Goal: Task Accomplishment & Management: Manage account settings

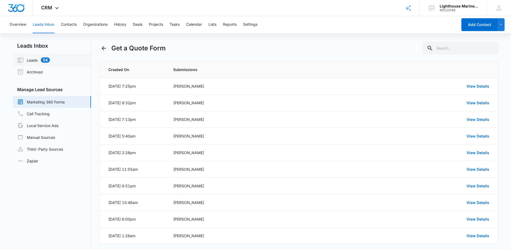
click at [25, 57] on link "Leads 54" at bounding box center [33, 60] width 33 height 6
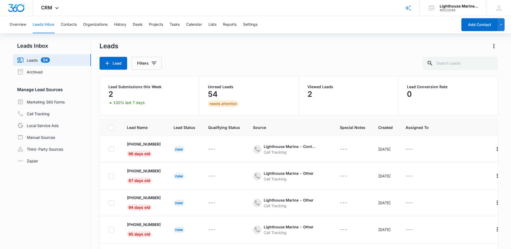
click at [221, 102] on div "needs attention" at bounding box center [223, 103] width 31 height 6
click at [217, 91] on p "54" at bounding box center [213, 94] width 10 height 9
click at [39, 105] on link "Marketing 360 Forms" at bounding box center [40, 102] width 47 height 6
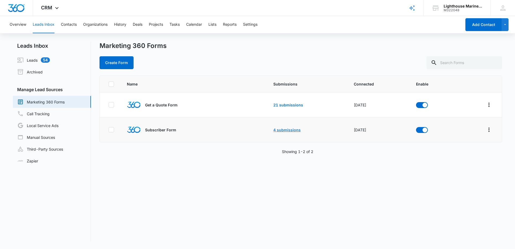
click at [289, 131] on link "4 submissions" at bounding box center [286, 130] width 27 height 5
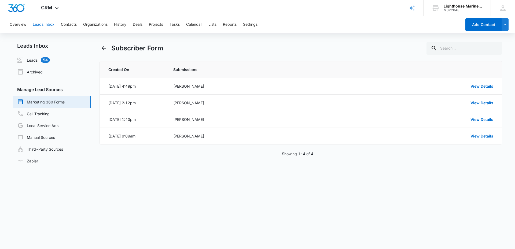
click at [39, 100] on link "Marketing 360 Forms" at bounding box center [40, 102] width 47 height 6
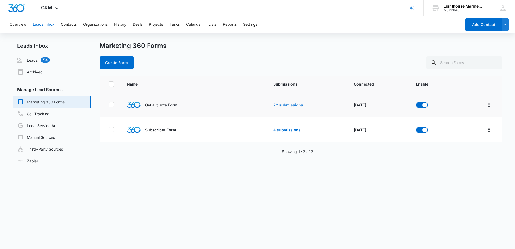
click at [277, 106] on link "22 submissions" at bounding box center [288, 105] width 30 height 5
